Goal: Find specific page/section: Find specific page/section

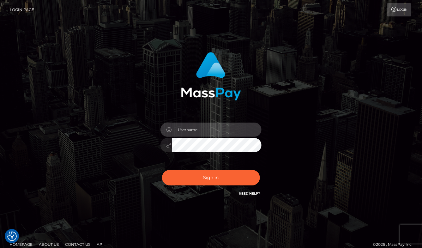
type input "aluasupport"
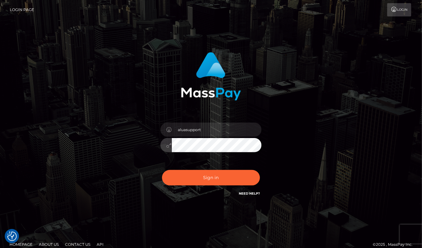
click at [211, 178] on button "Sign in" at bounding box center [211, 177] width 98 height 15
checkbox input "true"
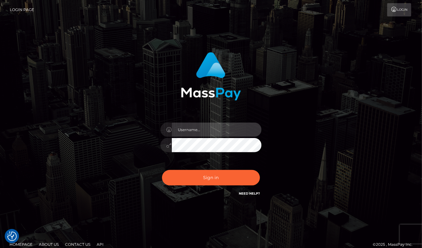
type input "aluasupport"
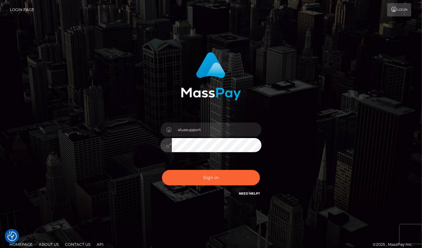
click at [227, 176] on button "Sign in" at bounding box center [211, 177] width 98 height 15
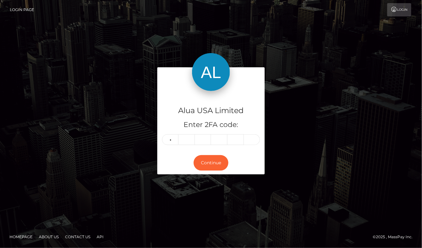
type input "4"
type input "5"
type input "9"
type input "4"
type input "5"
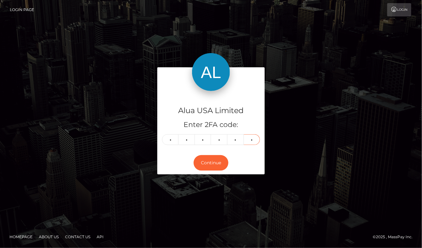
type input "7"
click at [211, 163] on button "Continue" at bounding box center [211, 162] width 35 height 15
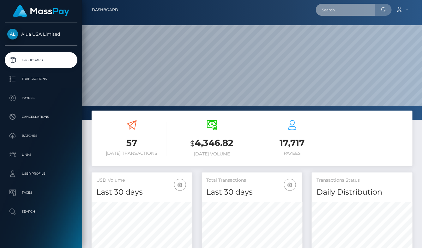
click at [338, 9] on input "text" at bounding box center [345, 10] width 59 height 12
paste input "633f4bb949456a848f043ec9"
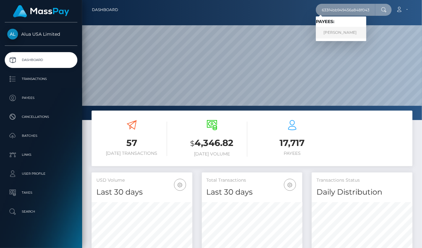
type input "633f4bb949456a848f043ec9"
click at [344, 36] on link "[PERSON_NAME]" at bounding box center [341, 33] width 51 height 12
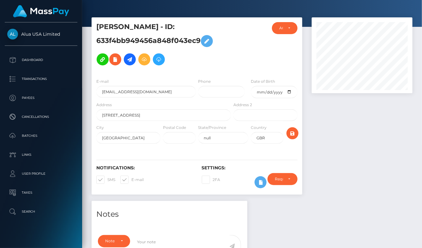
scroll to position [76, 100]
click at [256, 182] on button at bounding box center [261, 182] width 12 height 12
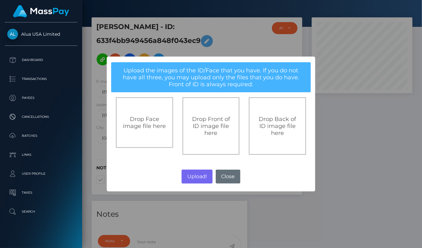
click at [235, 177] on button "Close" at bounding box center [228, 177] width 25 height 14
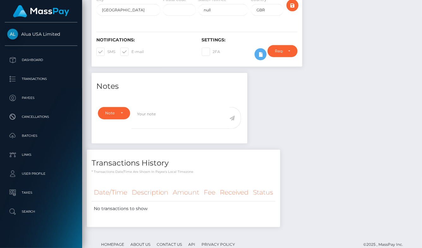
scroll to position [56, 0]
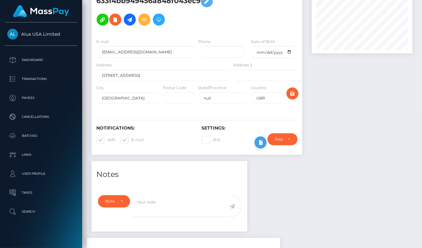
click at [257, 144] on button at bounding box center [261, 142] width 12 height 12
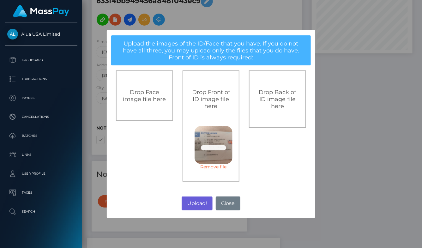
click at [197, 202] on button "Upload!" at bounding box center [197, 204] width 31 height 14
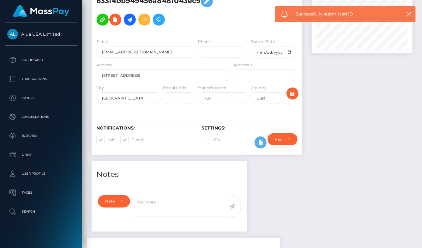
click at [197, 171] on div "× Upload the images of the ID/Face that you have. If you do not have all three,…" at bounding box center [211, 124] width 104 height 94
click at [197, 202] on div "× Upload the images of the ID/Face that you have. If you do not have all three,…" at bounding box center [211, 124] width 422 height 248
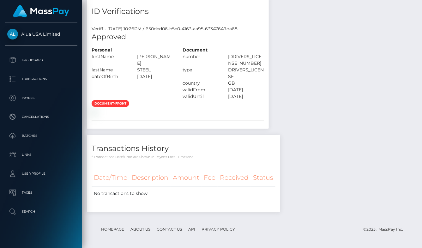
scroll to position [295, 0]
click at [307, 154] on div "Notes Note Type Compliance Clear Compliance General Note Type" at bounding box center [252, 71] width 330 height 298
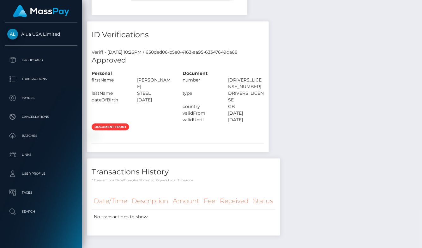
scroll to position [207, 0]
